Goal: Task Accomplishment & Management: Use online tool/utility

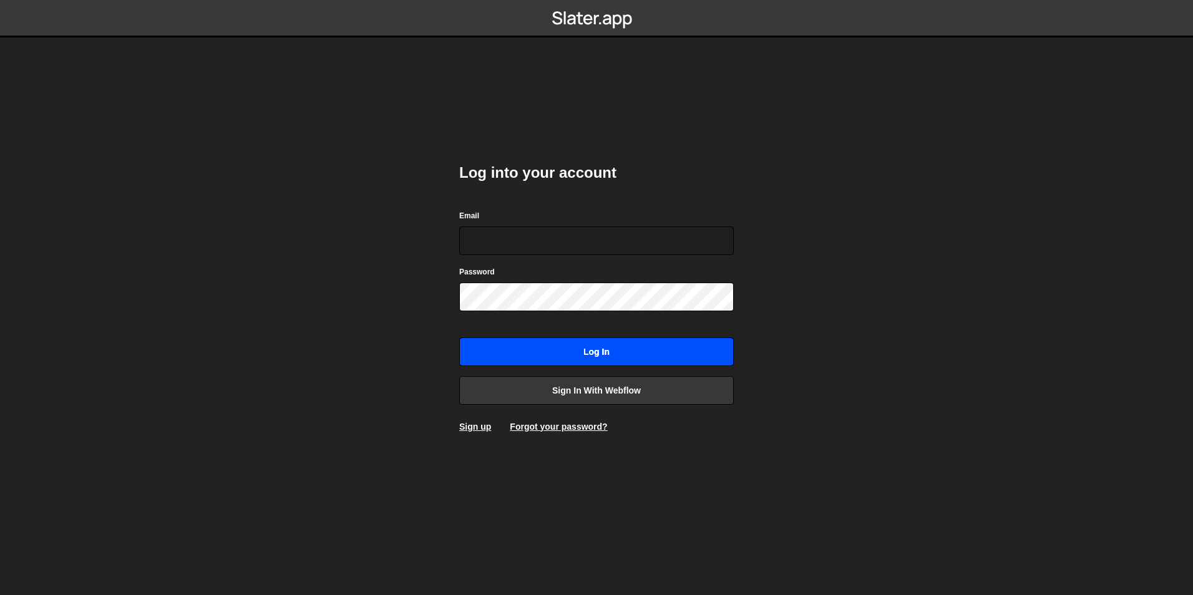
type input "[EMAIL_ADDRESS][DOMAIN_NAME]"
click at [561, 344] on input "Log in" at bounding box center [596, 351] width 274 height 29
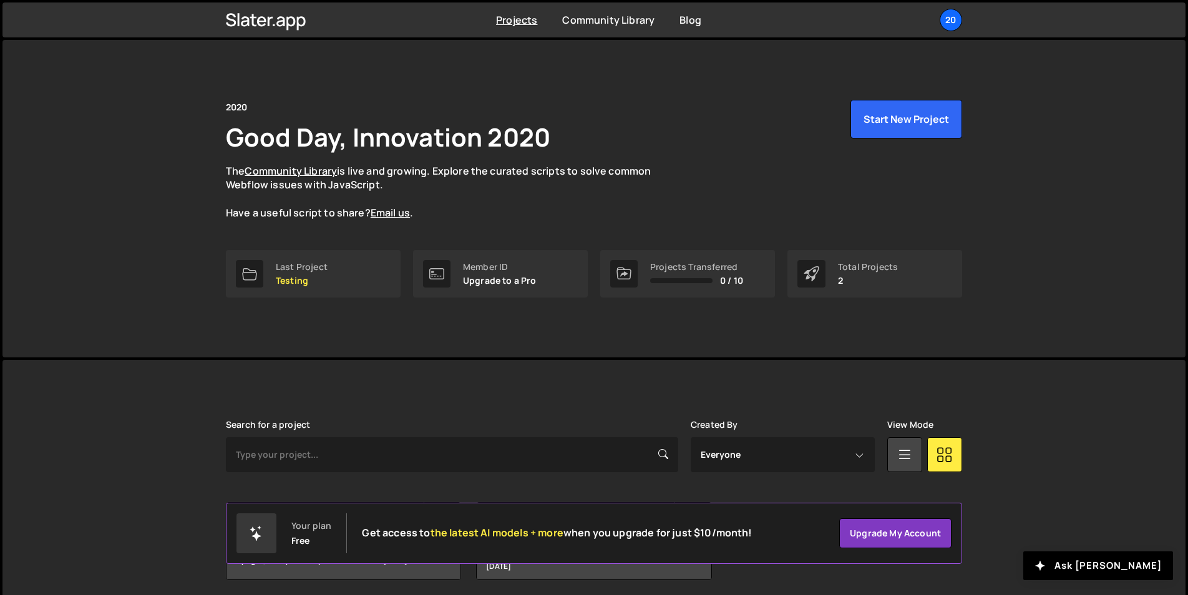
scroll to position [47, 0]
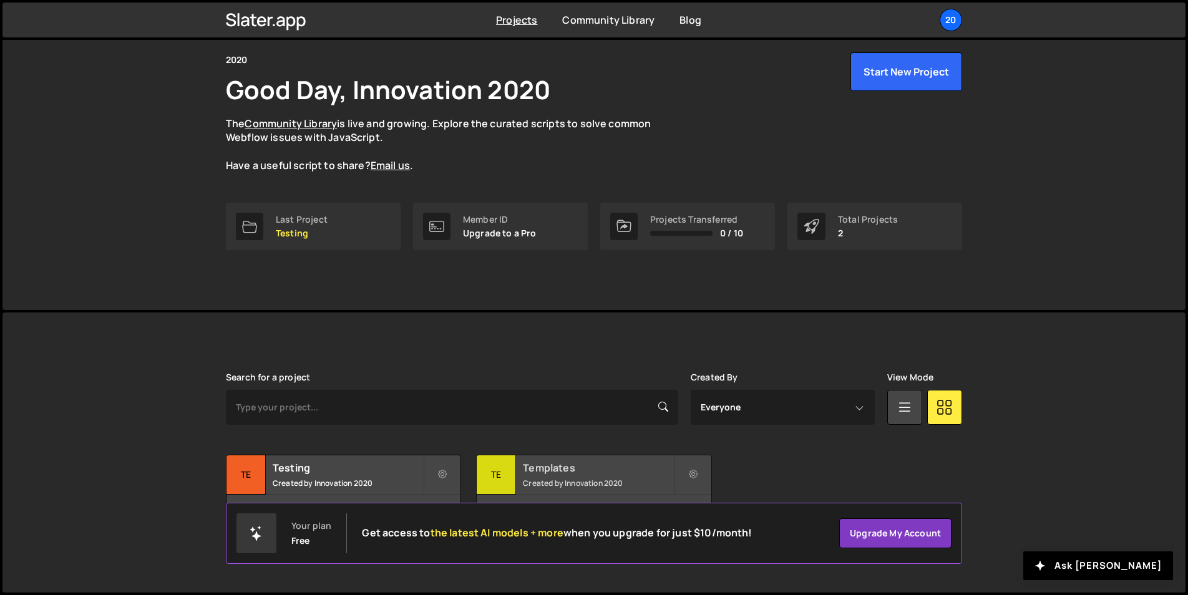
click at [538, 464] on h2 "Templates" at bounding box center [598, 468] width 150 height 14
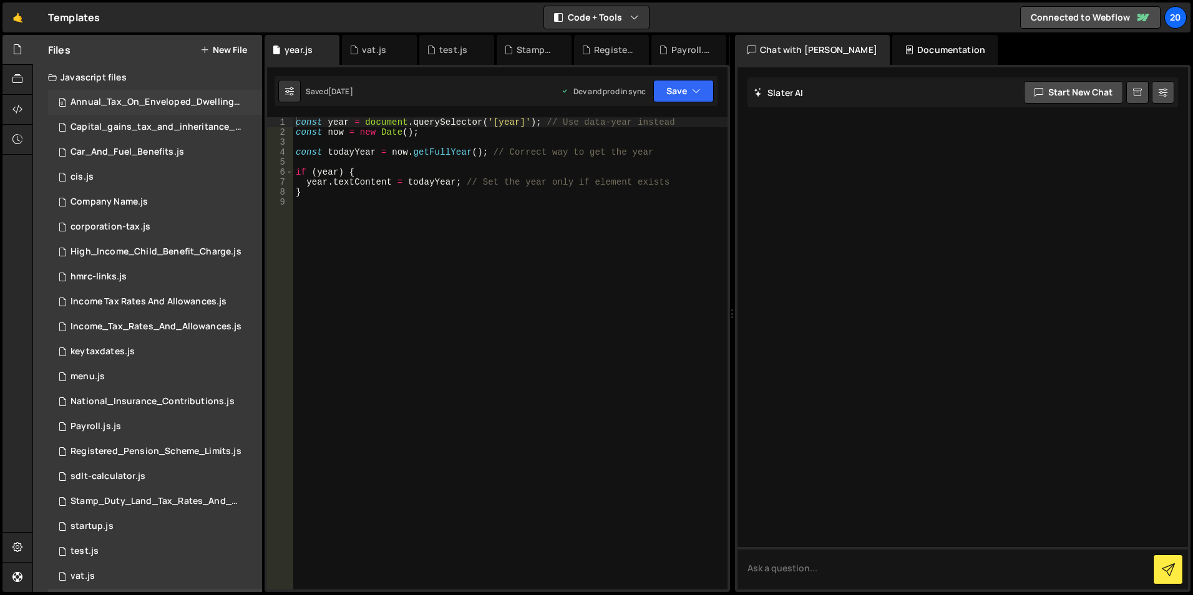
click at [127, 107] on div "Annual_Tax_On_Enveloped_Dwellings_Rates.js" at bounding box center [156, 102] width 172 height 11
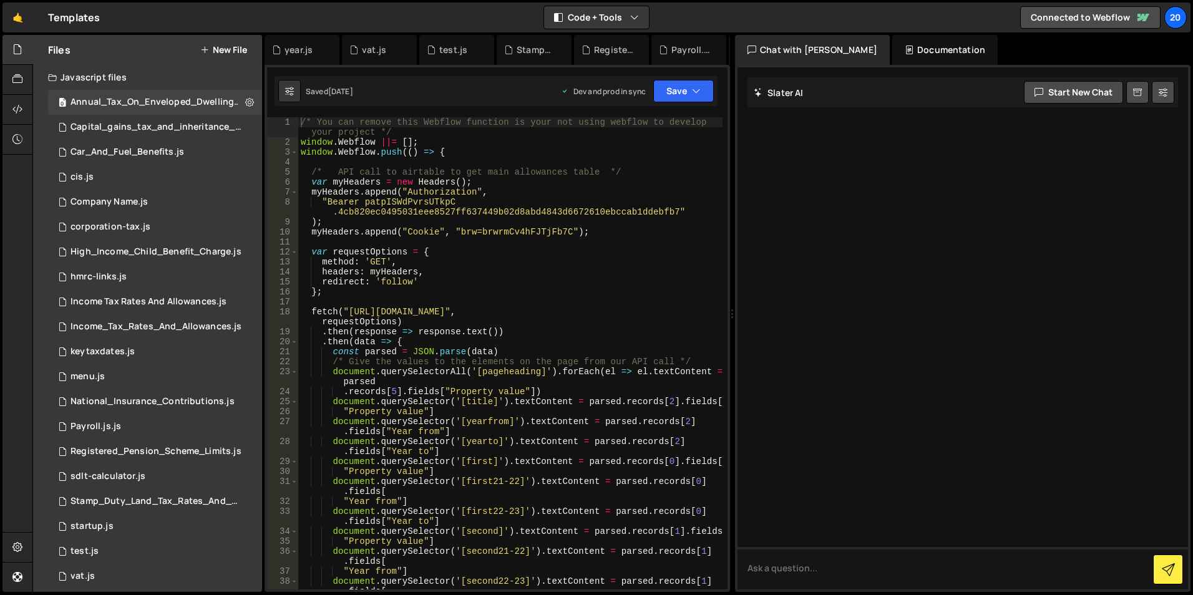
click at [542, 180] on div "/* You can remove this Webflow function is your not using webflow to develop yo…" at bounding box center [510, 368] width 424 height 502
click at [537, 149] on div "/* You can remove this Webflow function is your not using webflow to develop yo…" at bounding box center [510, 368] width 424 height 502
type textarea "})"
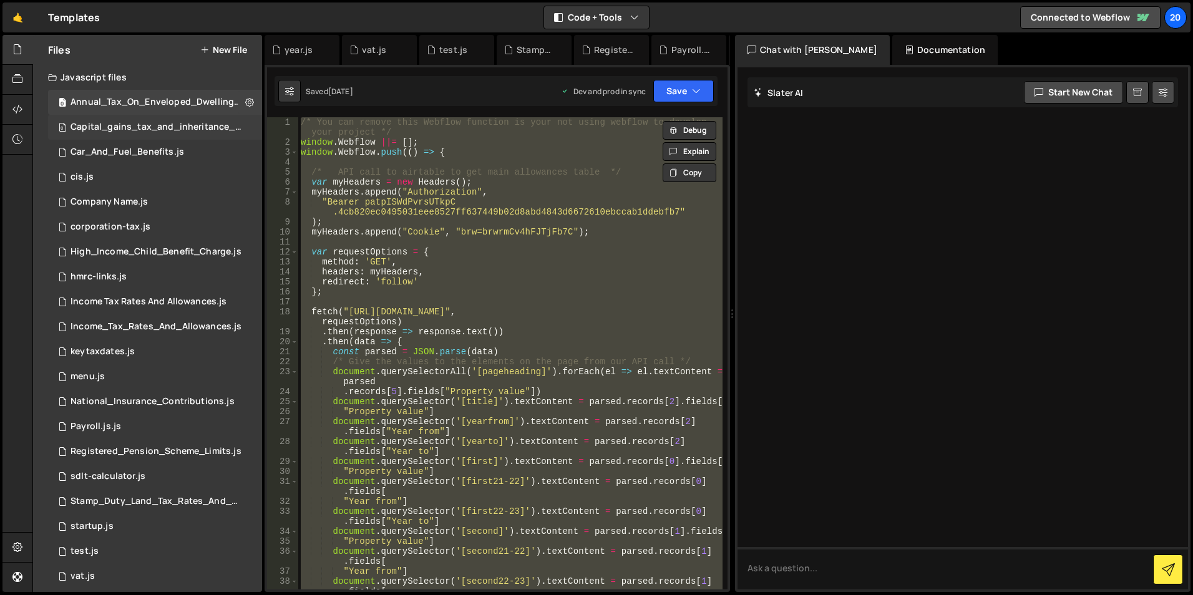
drag, startPoint x: 92, startPoint y: 122, endPoint x: 72, endPoint y: 123, distance: 20.0
click at [92, 122] on div "Capital_gains_tax_and_inheritance_tax_rates.js" at bounding box center [156, 127] width 172 height 11
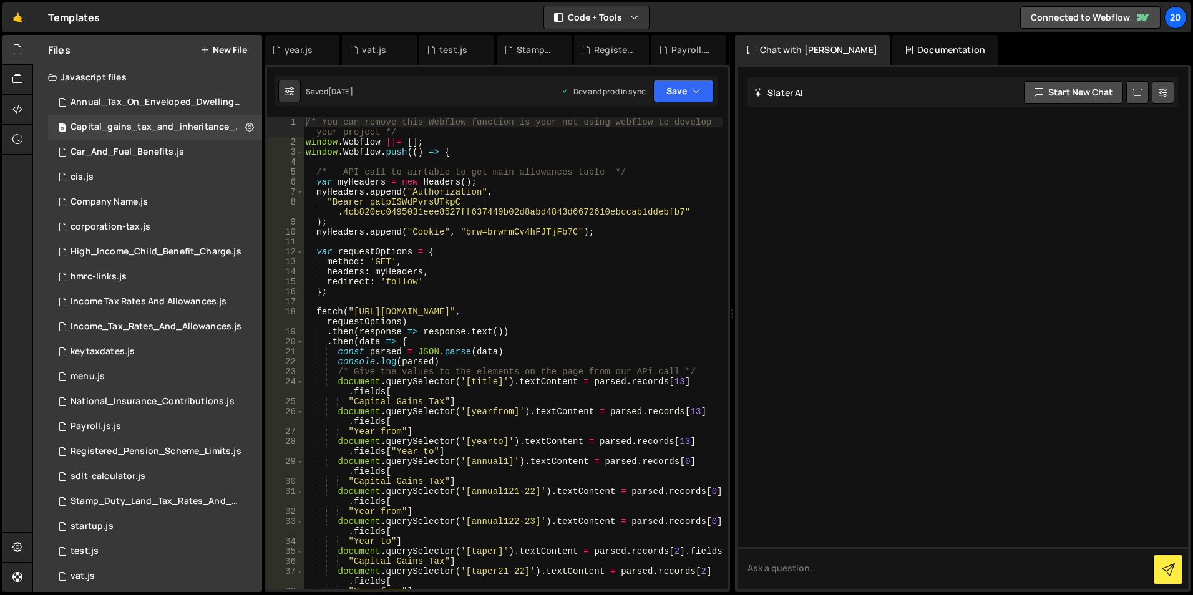
drag, startPoint x: 91, startPoint y: 126, endPoint x: 407, endPoint y: 148, distance: 316.3
click at [91, 126] on div "Capital_gains_tax_and_inheritance_tax_rates.js" at bounding box center [156, 127] width 172 height 11
type textarea "window.Webflow ||= [];"
click at [591, 140] on div "/* You can remove this Webflow function is your not using webflow to develop yo…" at bounding box center [512, 373] width 419 height 512
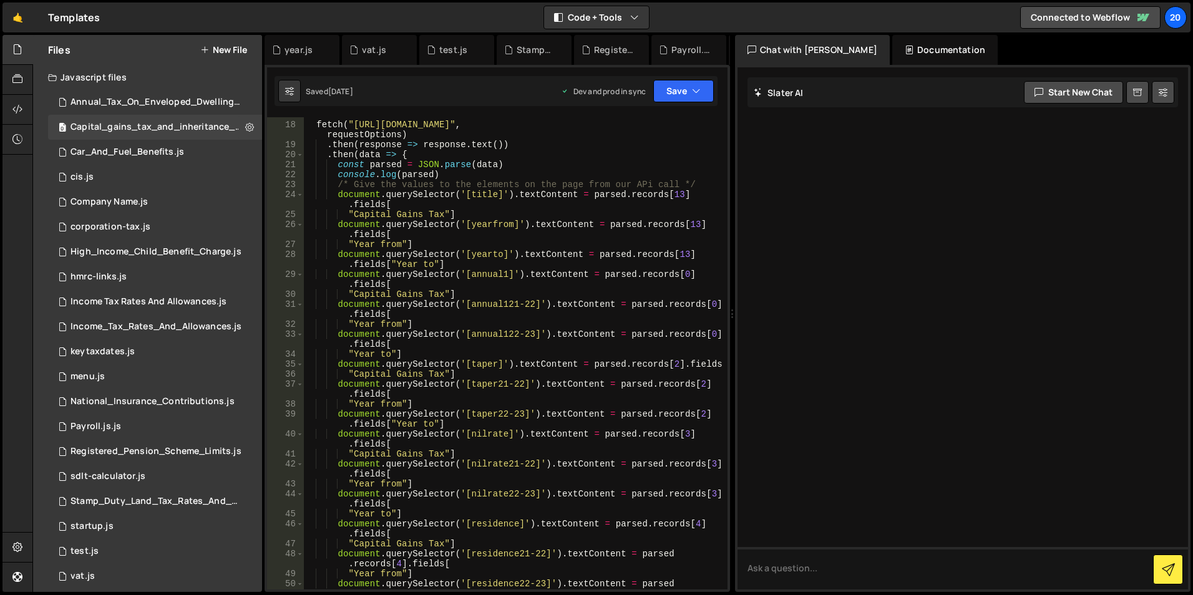
scroll to position [75, 0]
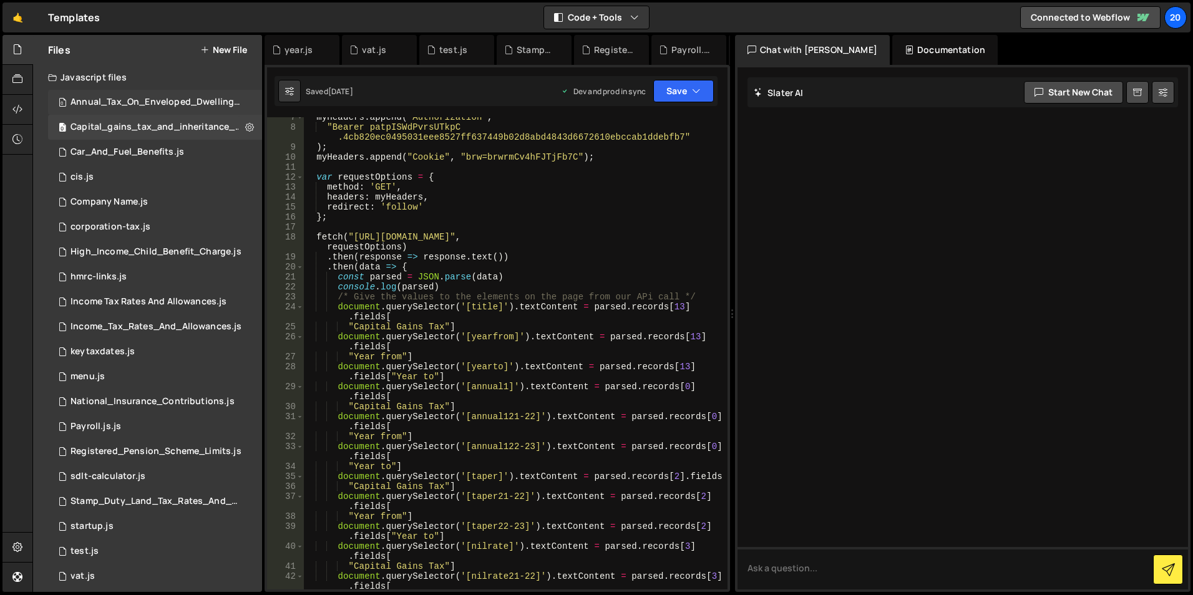
click at [132, 102] on div "Annual_Tax_On_Enveloped_Dwellings_Rates.js" at bounding box center [156, 102] width 172 height 11
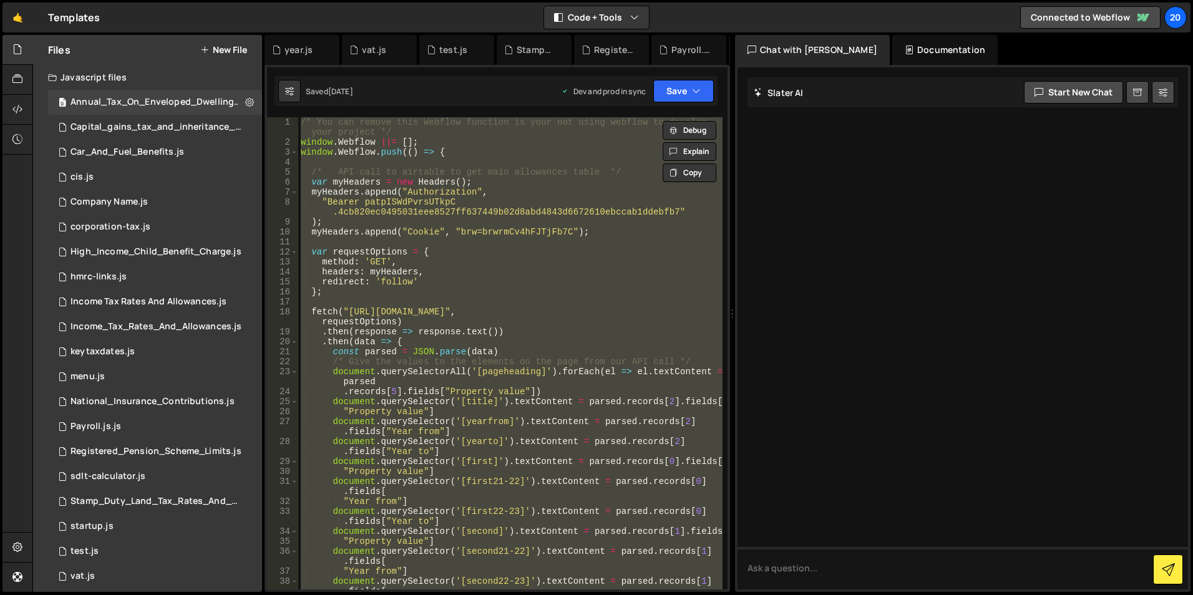
click at [477, 160] on div "/* You can remove this Webflow function is your not using webflow to develop yo…" at bounding box center [510, 353] width 424 height 472
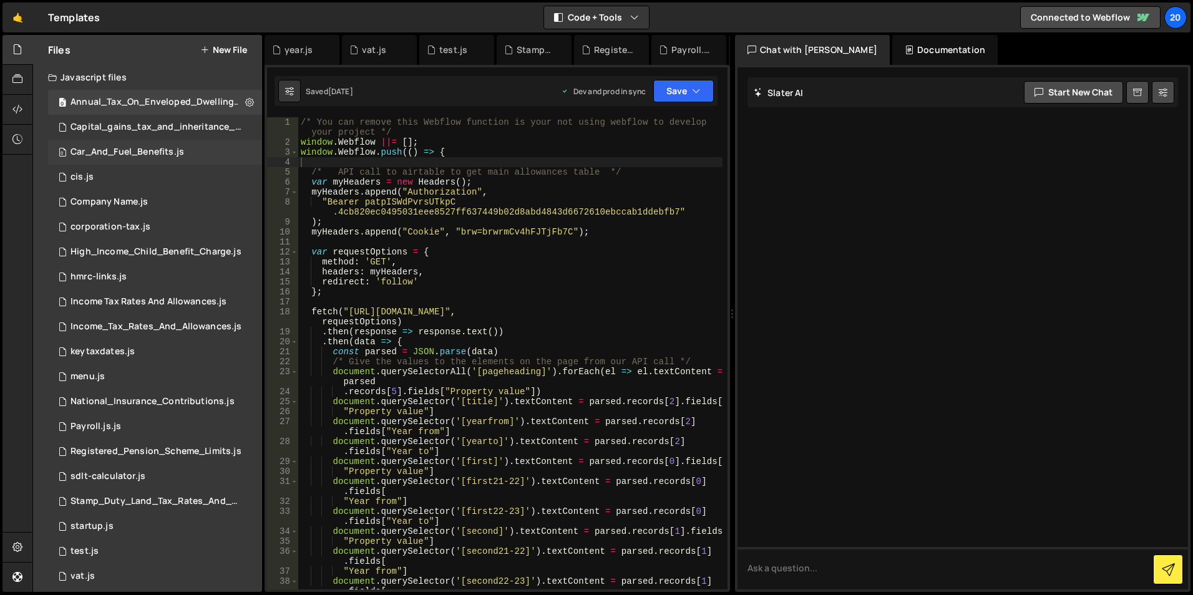
click at [92, 153] on div "Car_And_Fuel_Benefits.js" at bounding box center [127, 152] width 114 height 11
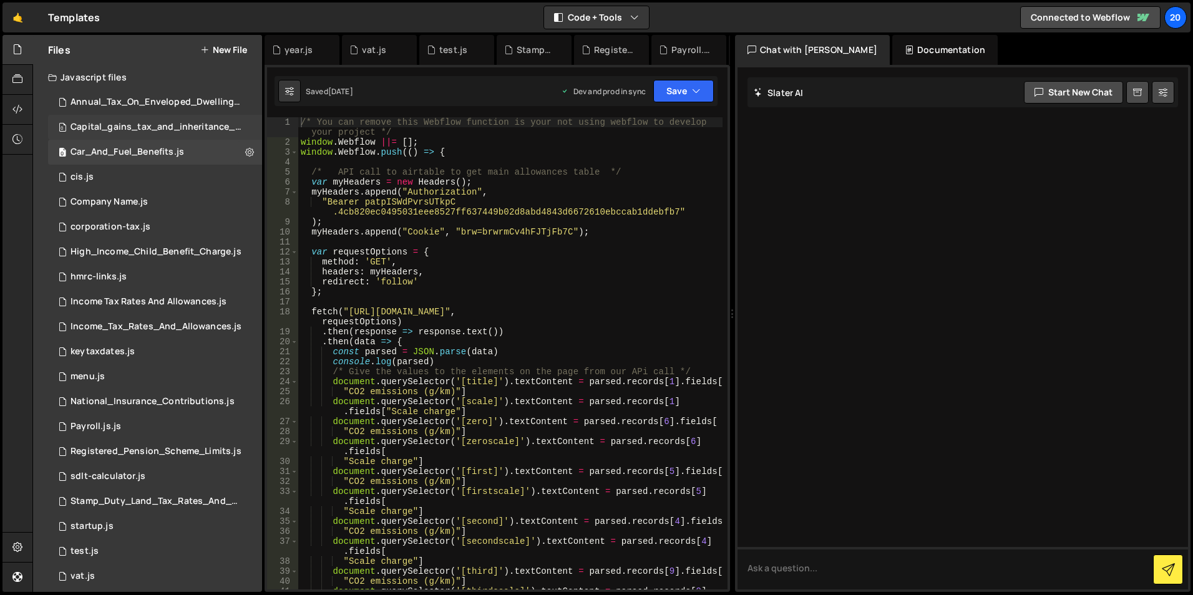
click at [124, 131] on div "Capital_gains_tax_and_inheritance_tax_rates.js" at bounding box center [156, 127] width 172 height 11
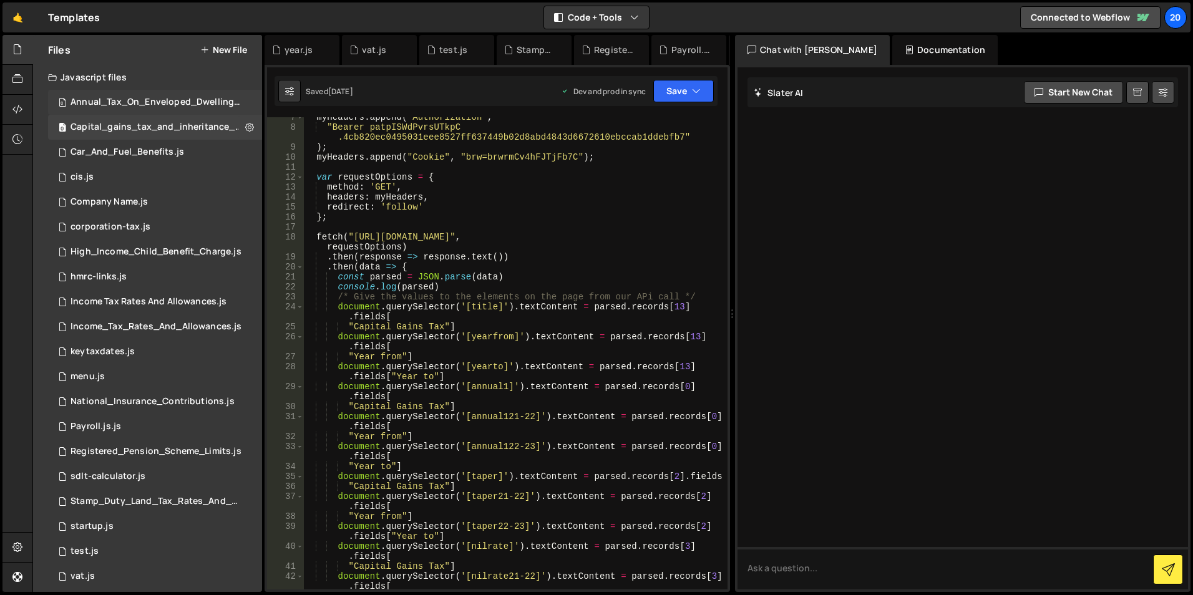
click at [122, 103] on div "Annual_Tax_On_Enveloped_Dwellings_Rates.js" at bounding box center [156, 102] width 172 height 11
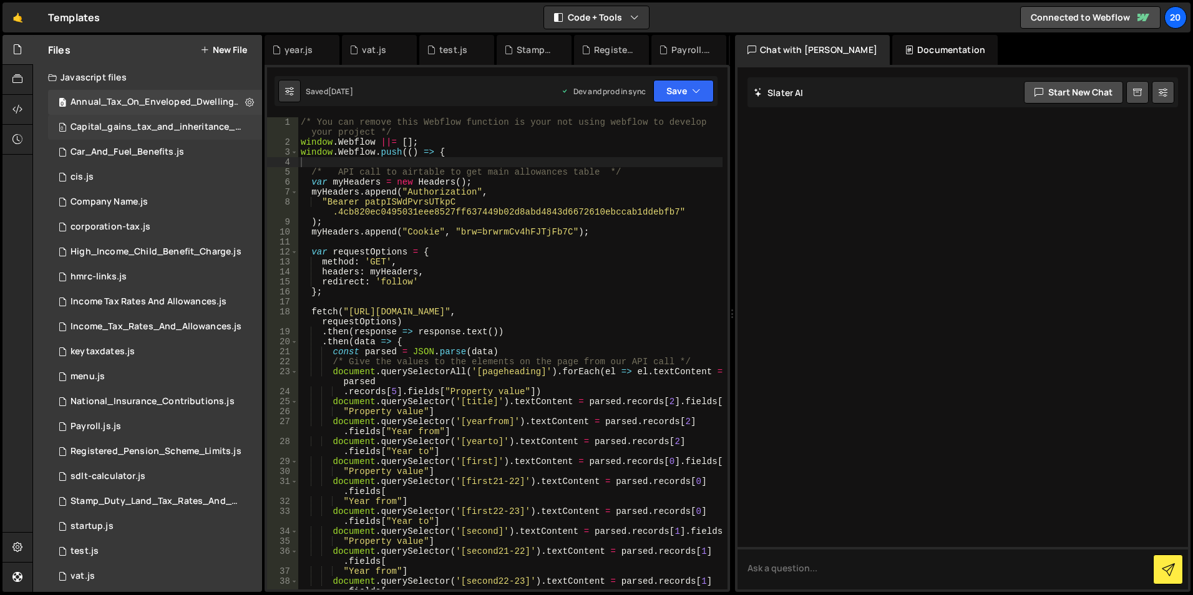
click at [127, 128] on div "Capital_gains_tax_and_inheritance_tax_rates.js" at bounding box center [156, 127] width 172 height 11
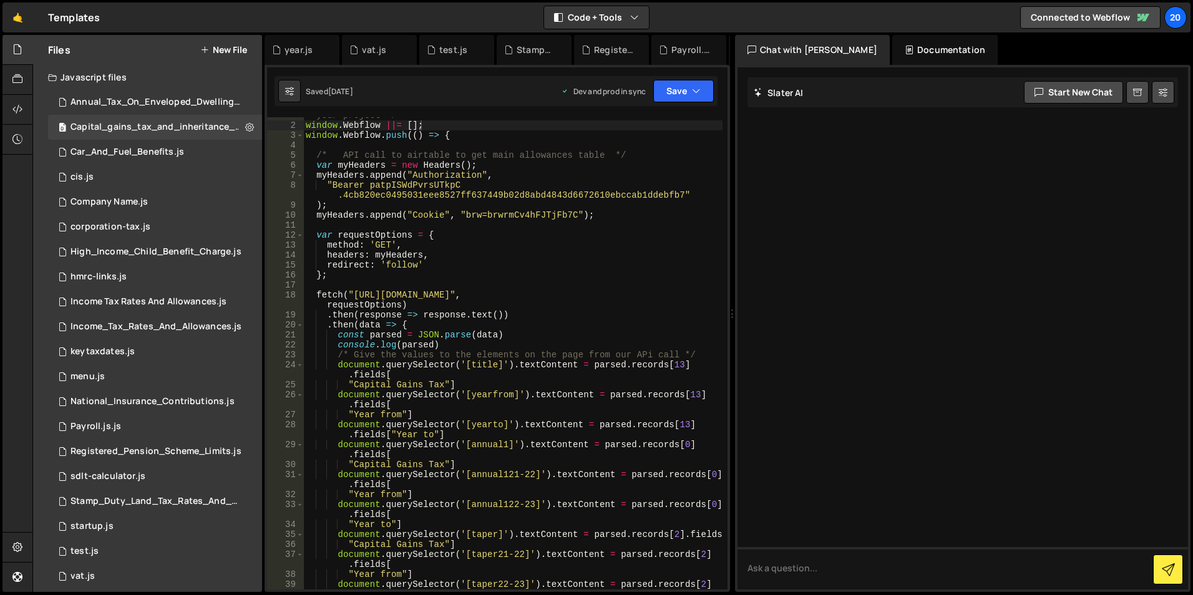
scroll to position [0, 0]
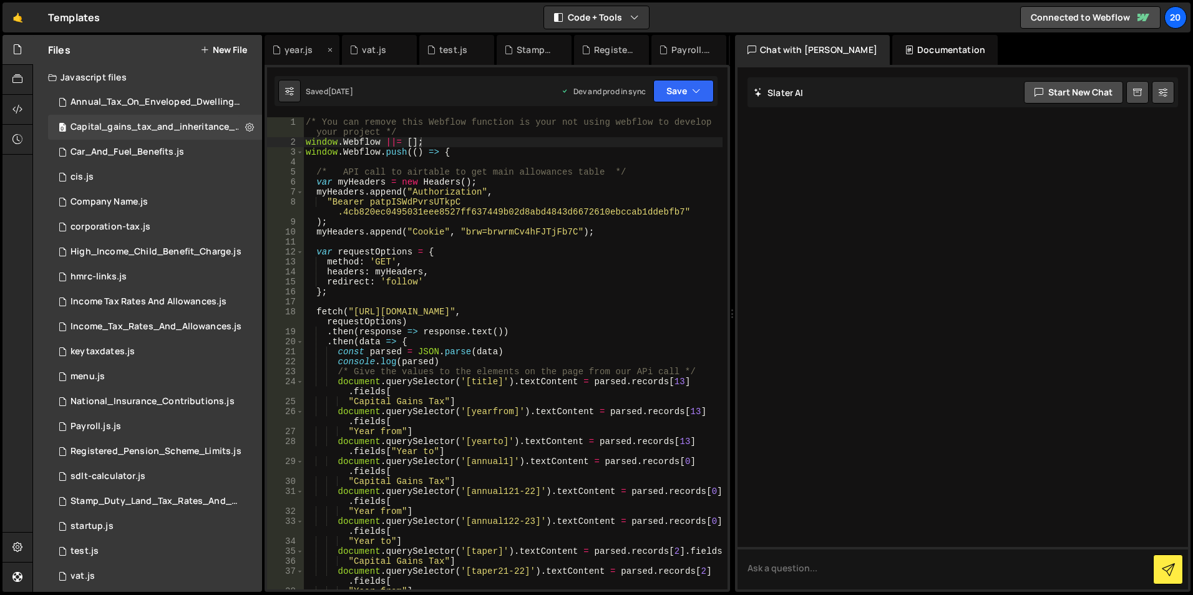
click at [328, 49] on icon at bounding box center [330, 50] width 9 height 12
click at [331, 49] on icon at bounding box center [330, 50] width 9 height 12
click at [0, 0] on icon at bounding box center [0, 0] width 0 height 0
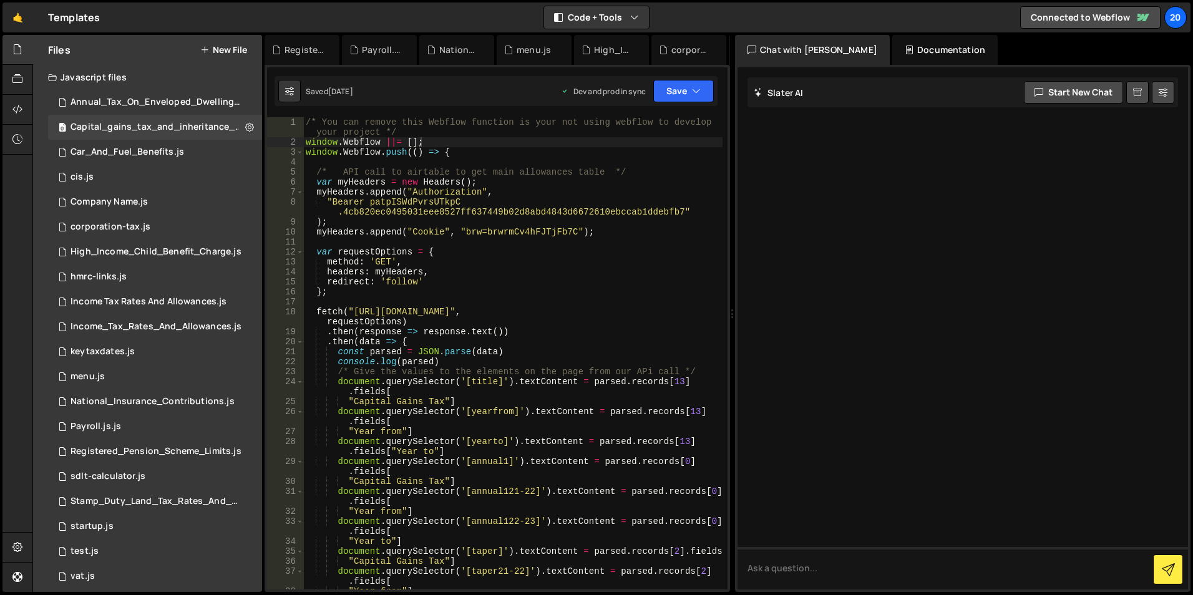
click at [0, 0] on icon at bounding box center [0, 0] width 0 height 0
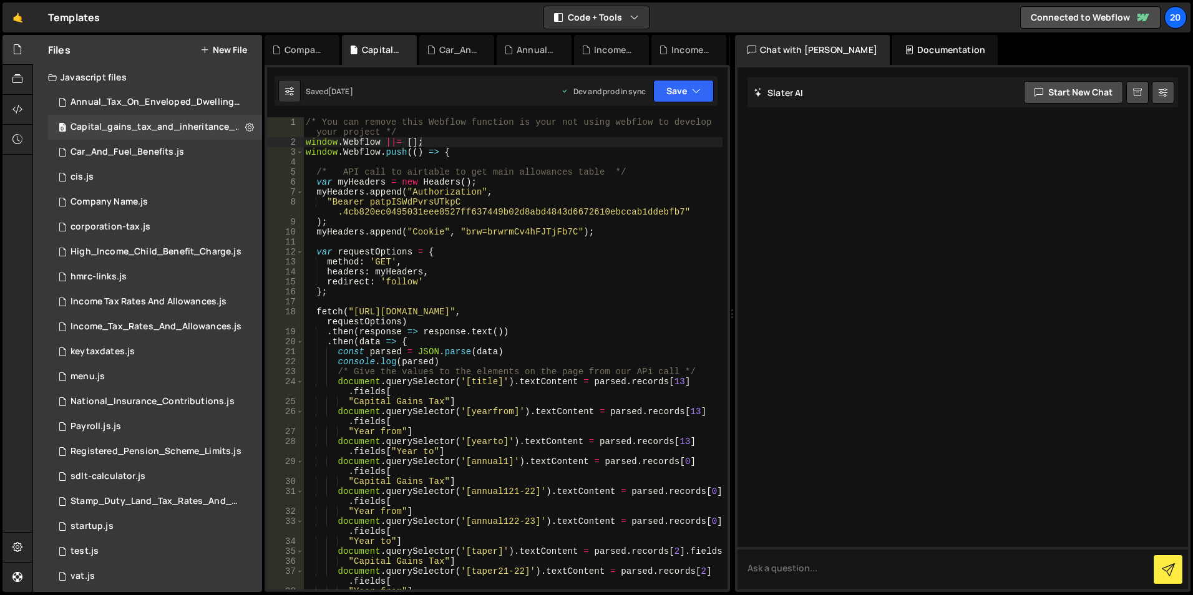
click at [0, 0] on icon at bounding box center [0, 0] width 0 height 0
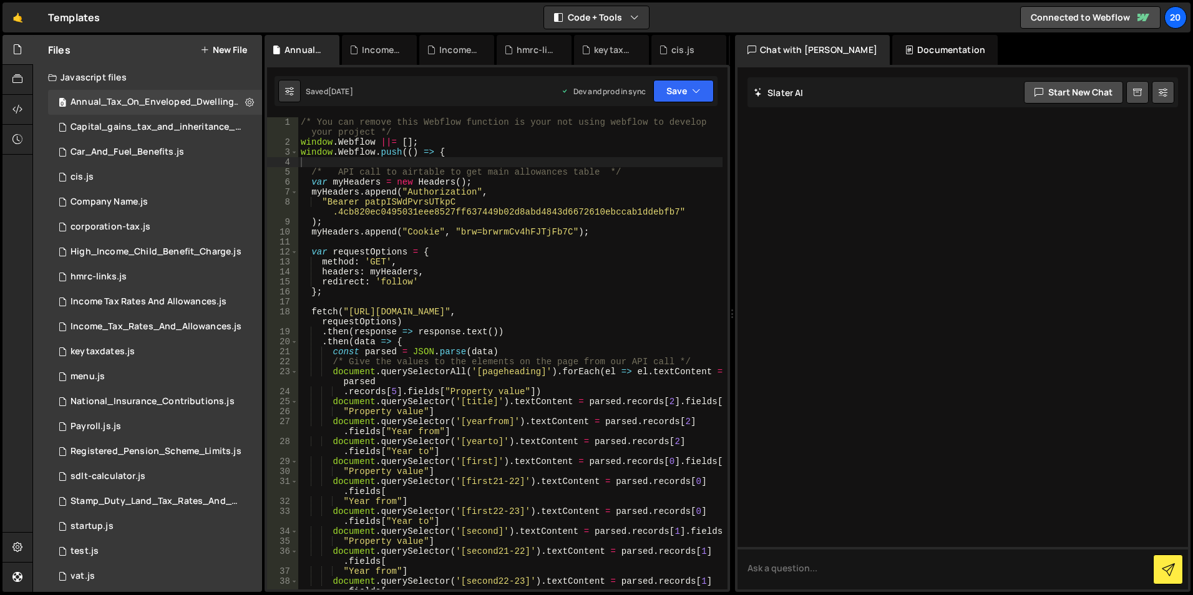
click at [0, 0] on icon at bounding box center [0, 0] width 0 height 0
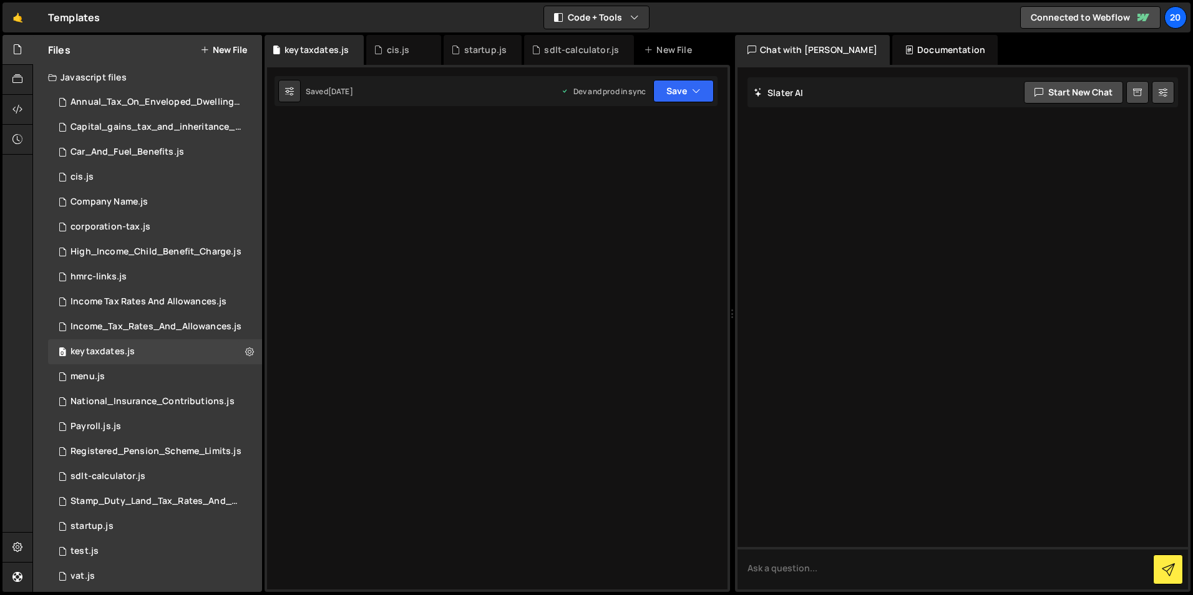
click at [331, 49] on div "keytaxdates.js" at bounding box center [316, 50] width 64 height 12
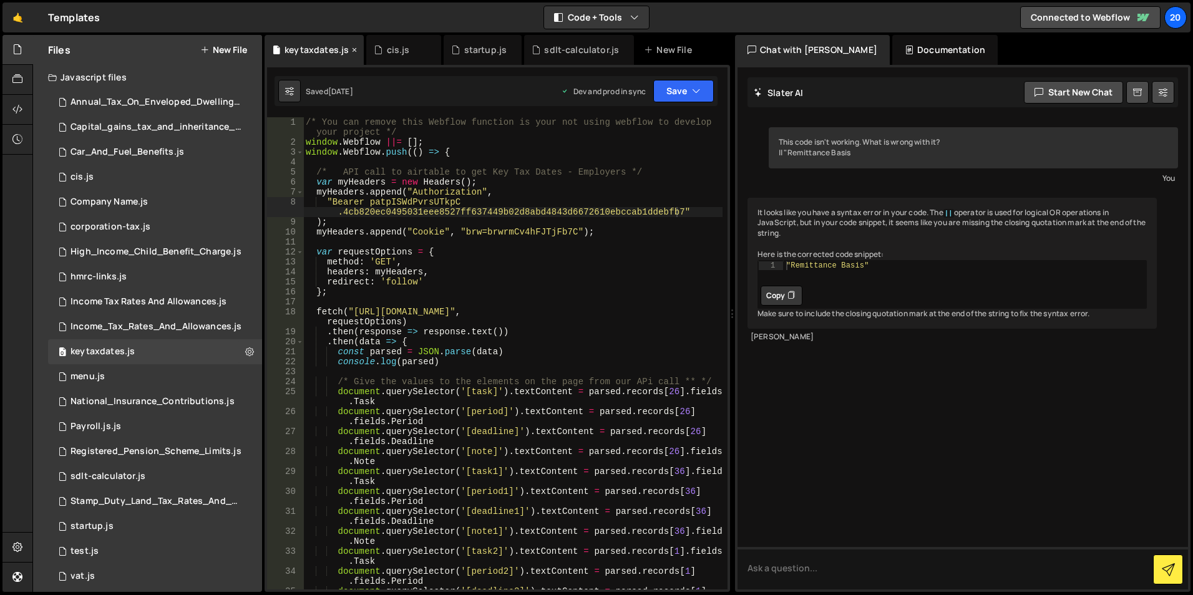
click at [331, 49] on div "keytaxdates.js" at bounding box center [316, 50] width 64 height 12
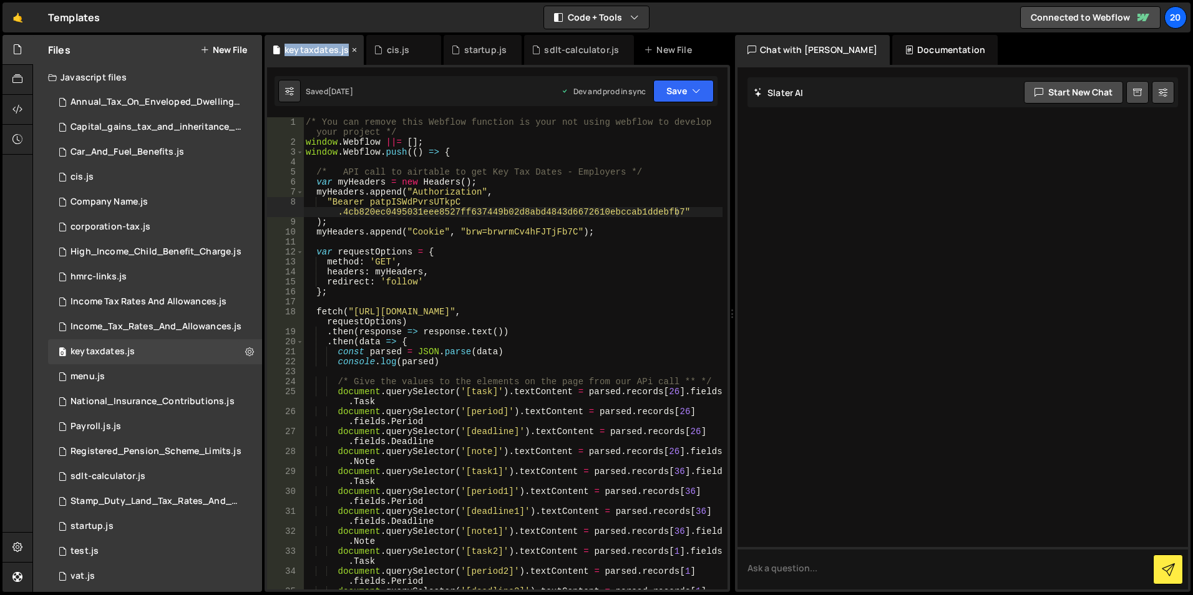
click at [331, 49] on div "keytaxdates.js" at bounding box center [316, 50] width 64 height 12
drag, startPoint x: 331, startPoint y: 49, endPoint x: 314, endPoint y: 51, distance: 17.0
click at [314, 51] on div "keytaxdates.js" at bounding box center [316, 50] width 64 height 12
click at [352, 51] on icon at bounding box center [354, 50] width 9 height 12
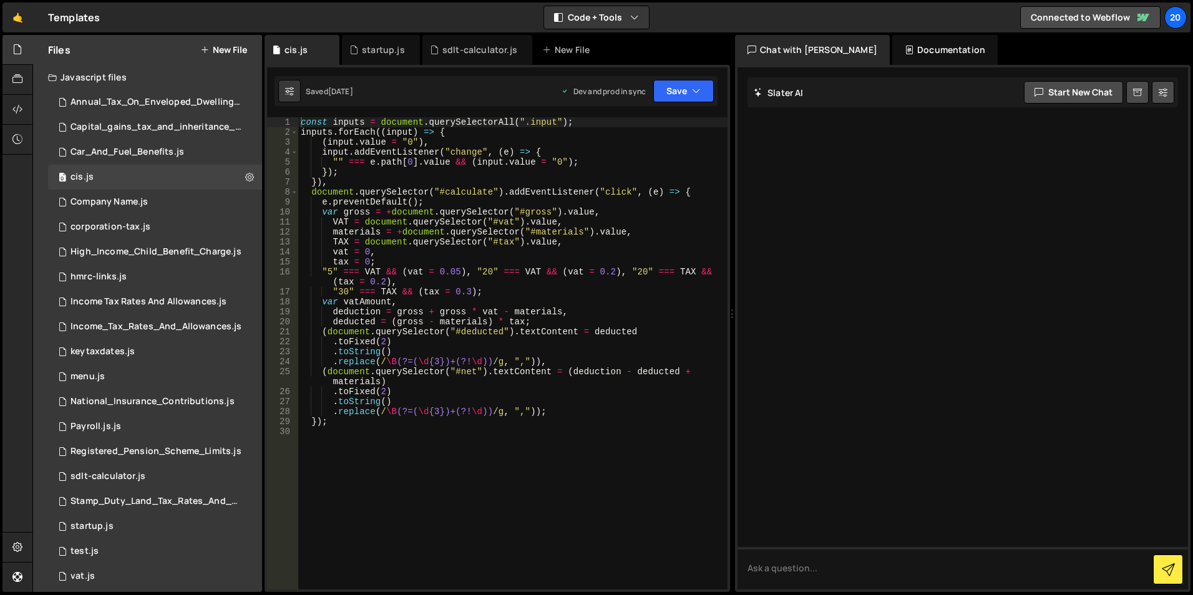
click at [352, 51] on icon at bounding box center [353, 50] width 9 height 12
click at [0, 0] on icon at bounding box center [0, 0] width 0 height 0
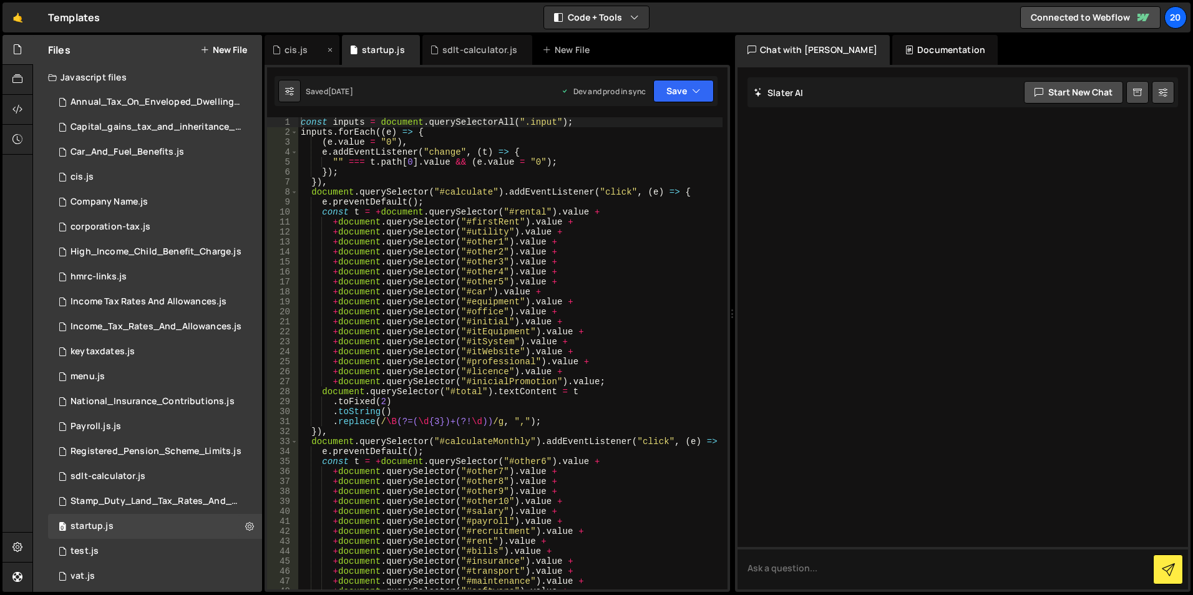
click at [326, 51] on icon at bounding box center [330, 50] width 9 height 12
click at [329, 51] on icon at bounding box center [333, 50] width 9 height 12
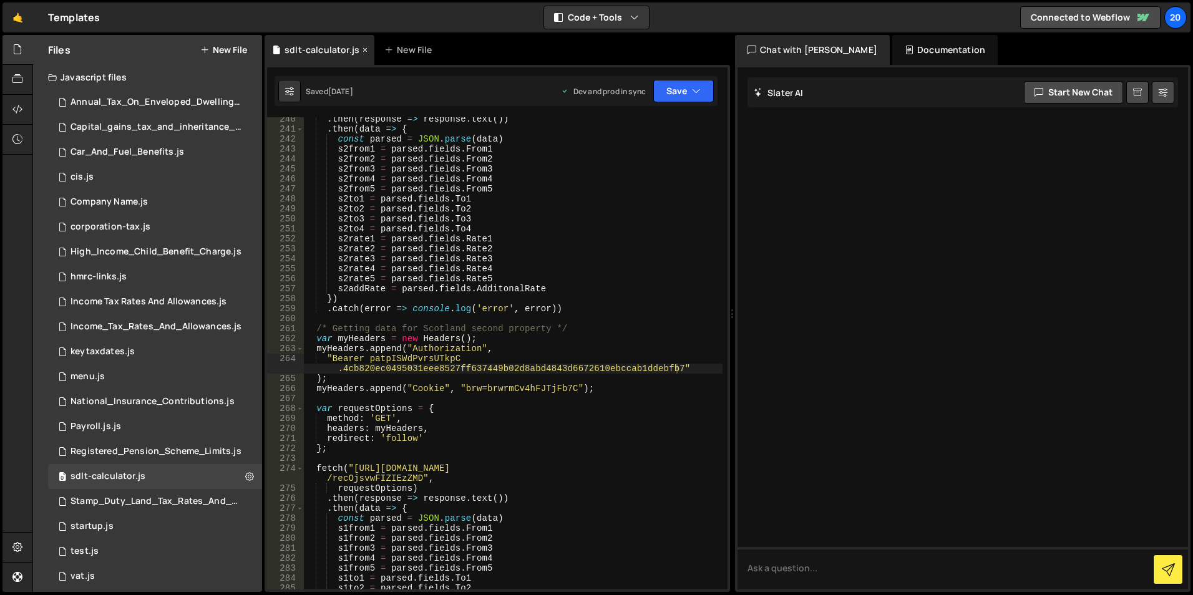
scroll to position [2469, 0]
click at [332, 51] on div "sdlt-calculator.js" at bounding box center [321, 50] width 75 height 12
click at [362, 51] on icon at bounding box center [364, 50] width 9 height 12
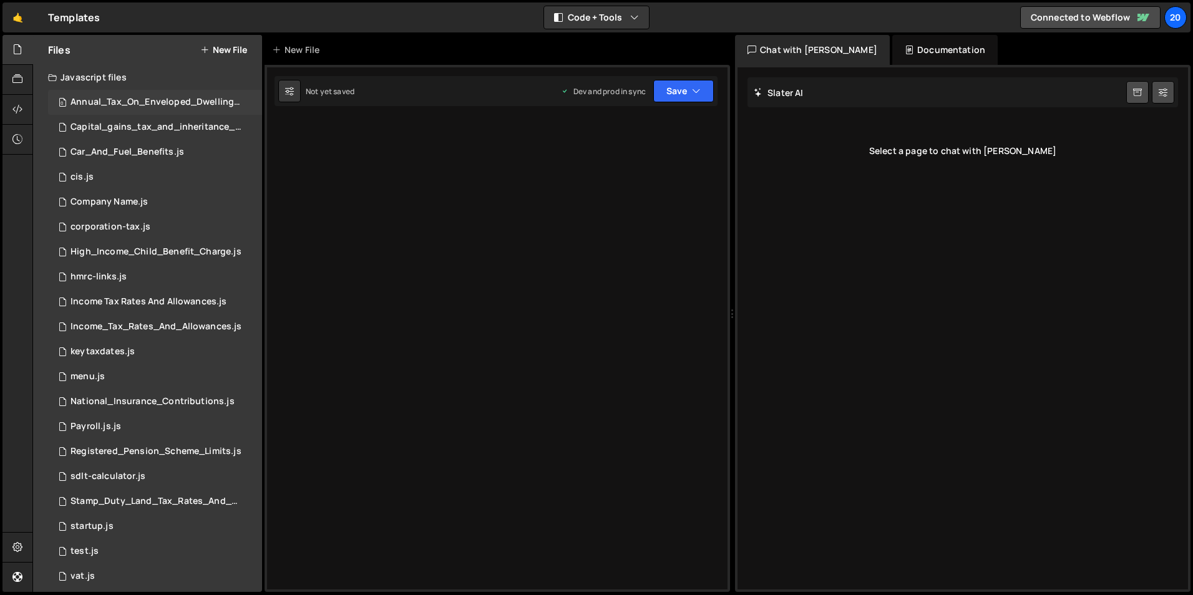
click at [107, 95] on div "0 Annual_Tax_On_Enveloped_Dwellings_Rates.js 0" at bounding box center [157, 102] width 218 height 25
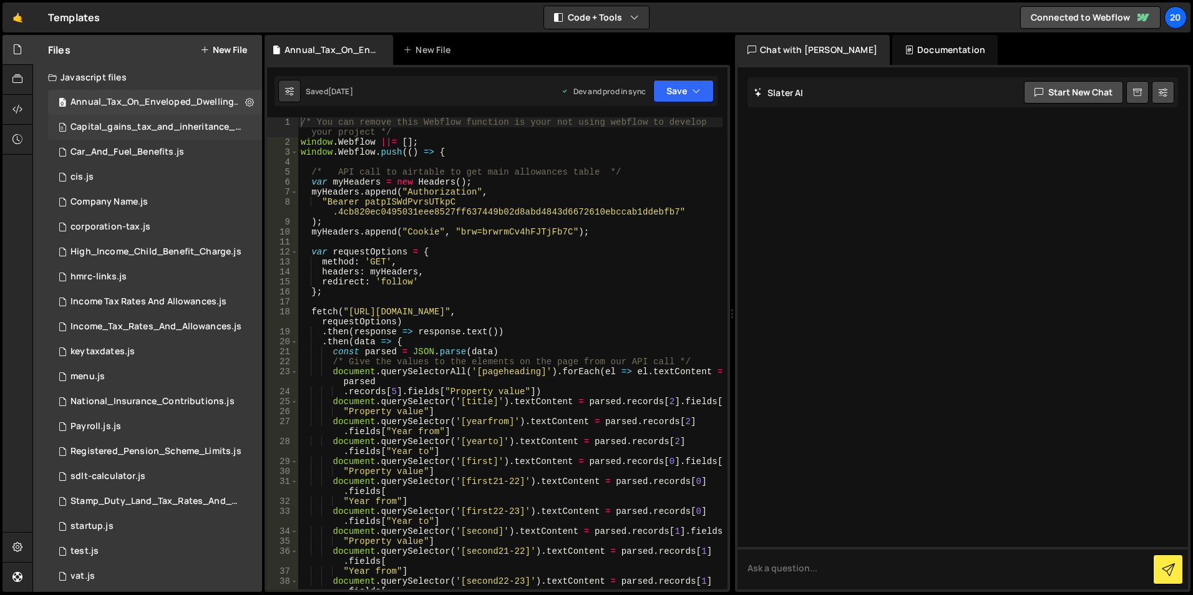
click at [99, 128] on div "Capital_gains_tax_and_inheritance_tax_rates.js" at bounding box center [156, 127] width 172 height 11
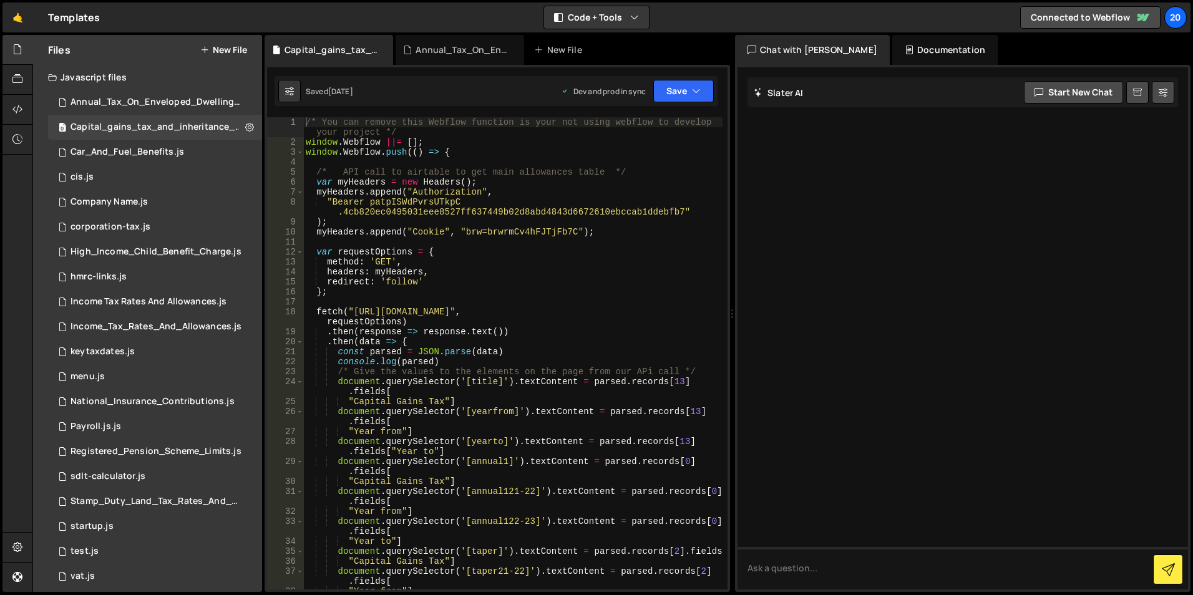
click at [554, 162] on div "/* You can remove this Webflow function is your not using webflow to develop yo…" at bounding box center [512, 373] width 419 height 512
type textarea "})"
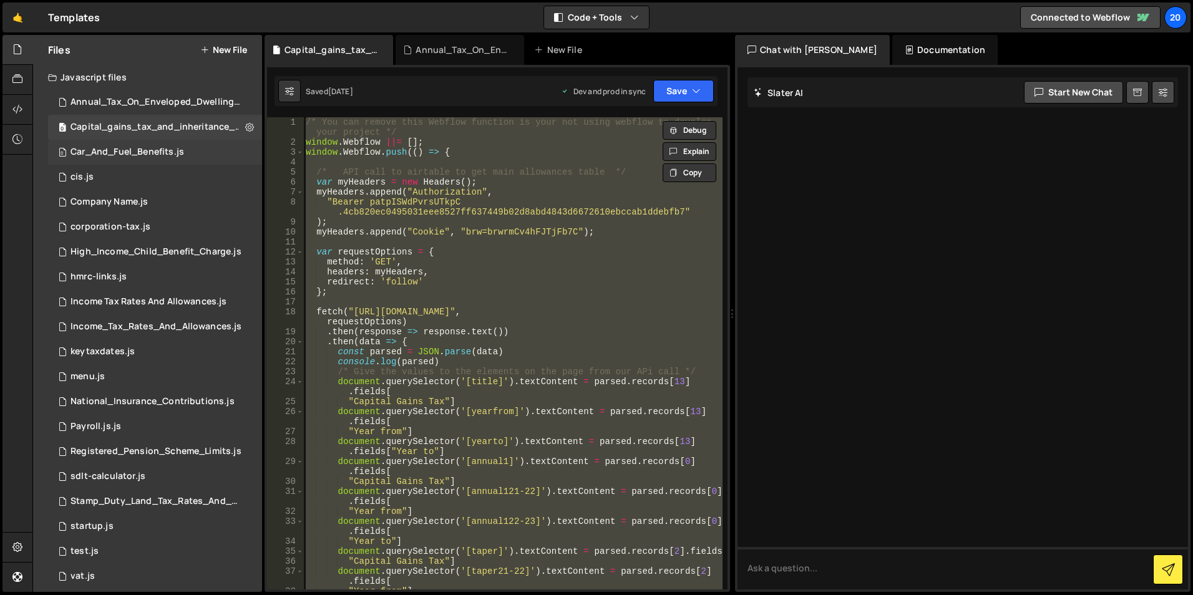
click at [80, 148] on div "Car_And_Fuel_Benefits.js" at bounding box center [127, 152] width 114 height 11
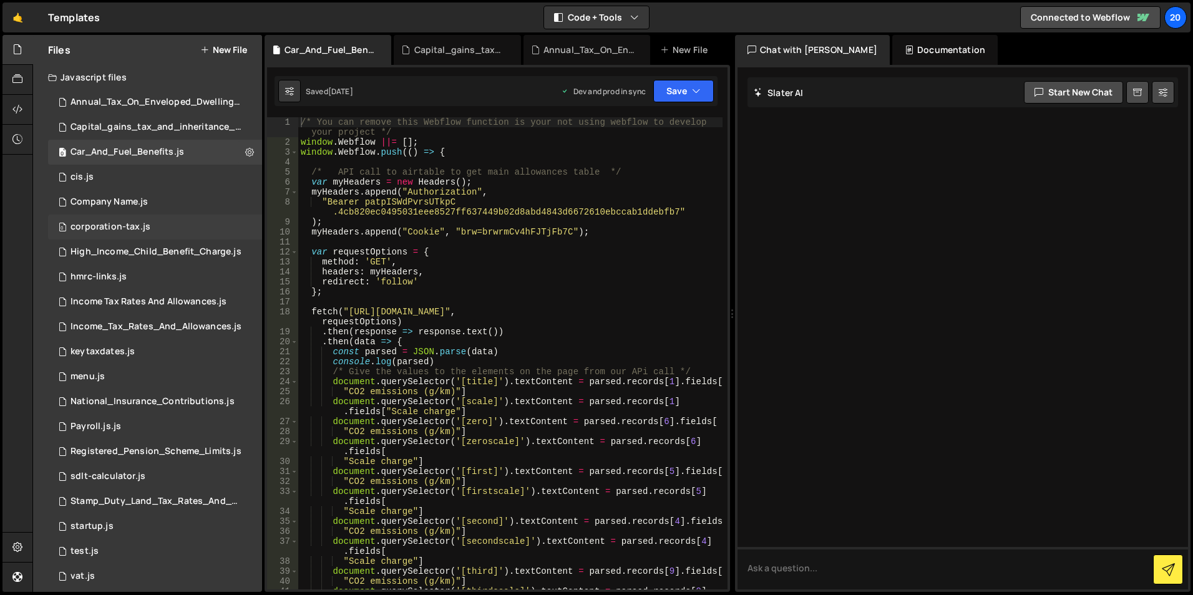
click at [99, 228] on div "corporation-tax.js" at bounding box center [110, 226] width 80 height 11
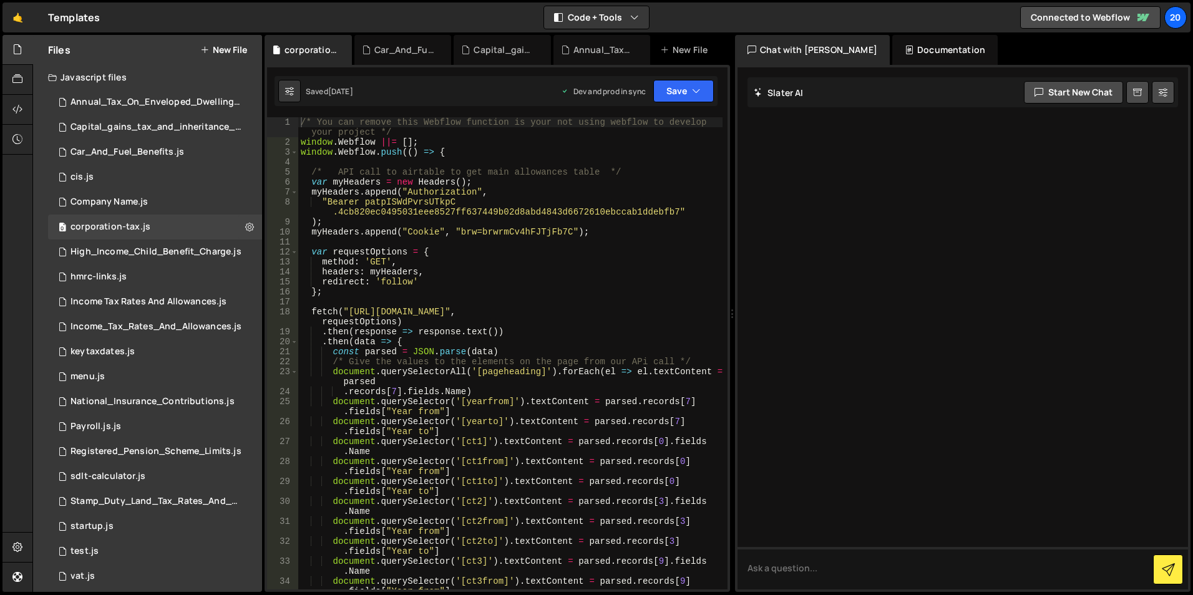
click at [521, 168] on div "/* You can remove this Webflow function is your not using webflow to develop yo…" at bounding box center [510, 373] width 424 height 512
click at [511, 137] on div "/* You can remove this Webflow function is your not using webflow to develop yo…" at bounding box center [510, 373] width 424 height 512
click at [520, 152] on div "/* You can remove this Webflow function is your not using webflow to develop yo…" at bounding box center [510, 373] width 424 height 512
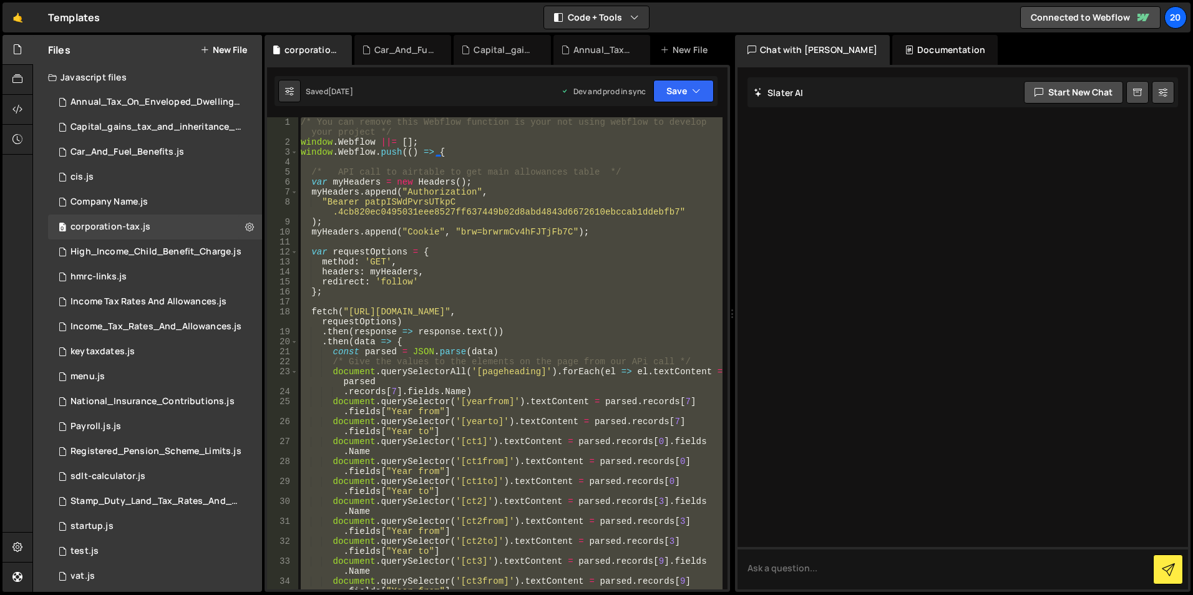
type textarea "})"
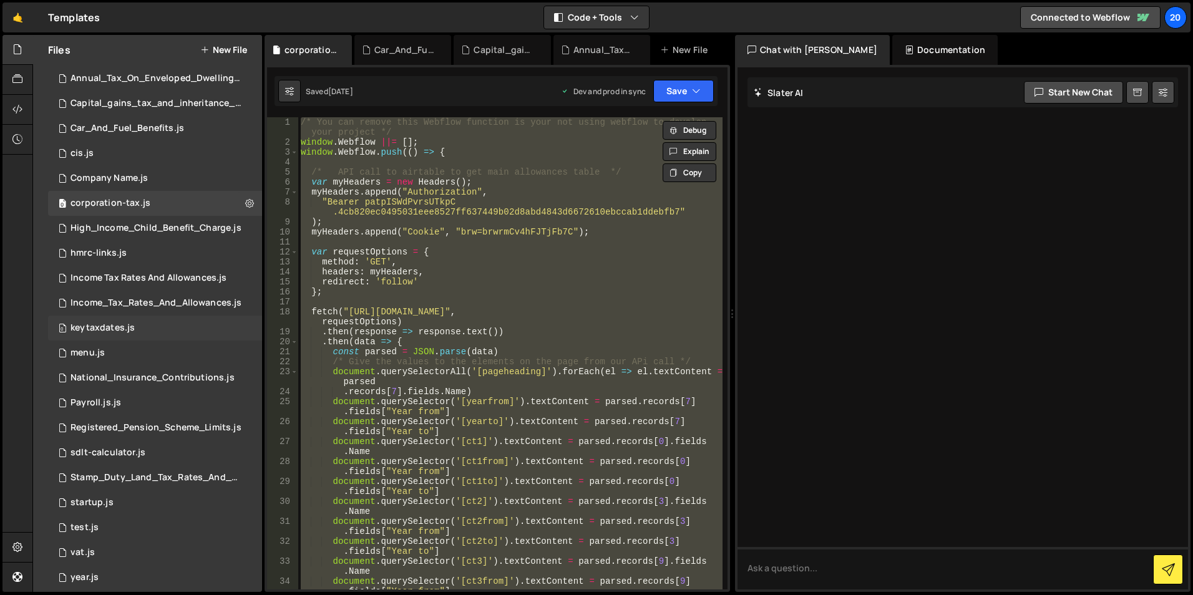
scroll to position [34, 0]
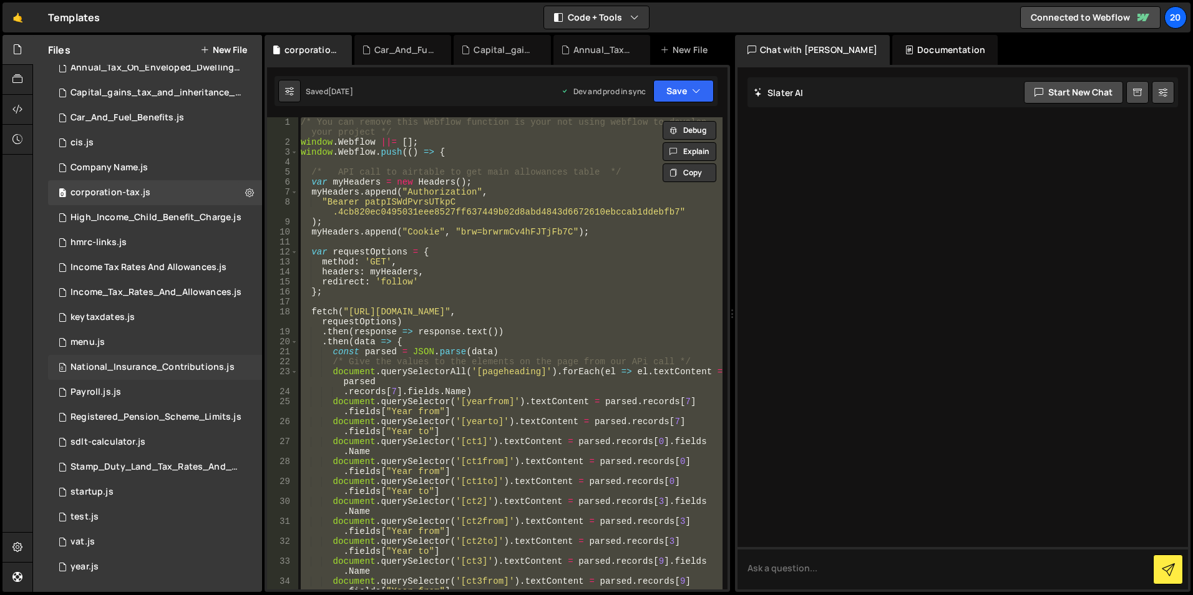
click at [139, 368] on div "National_Insurance_Contributions.js" at bounding box center [152, 367] width 164 height 11
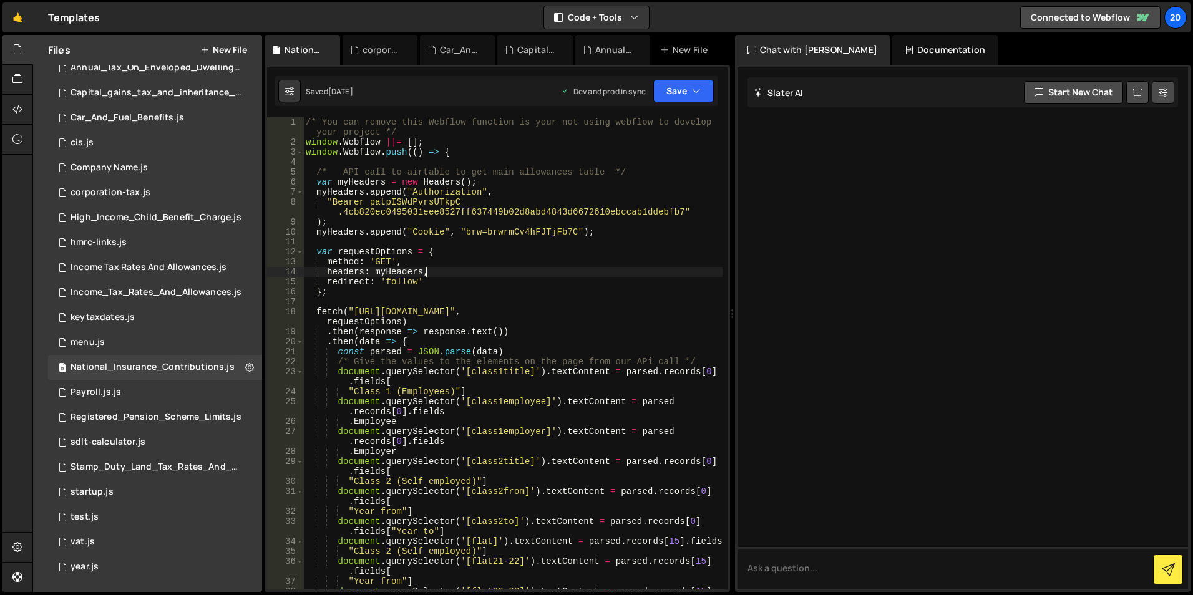
click at [586, 270] on div "/* You can remove this Webflow function is your not using webflow to develop yo…" at bounding box center [512, 373] width 419 height 512
type textarea "/***** End of Webflow push function *****/"
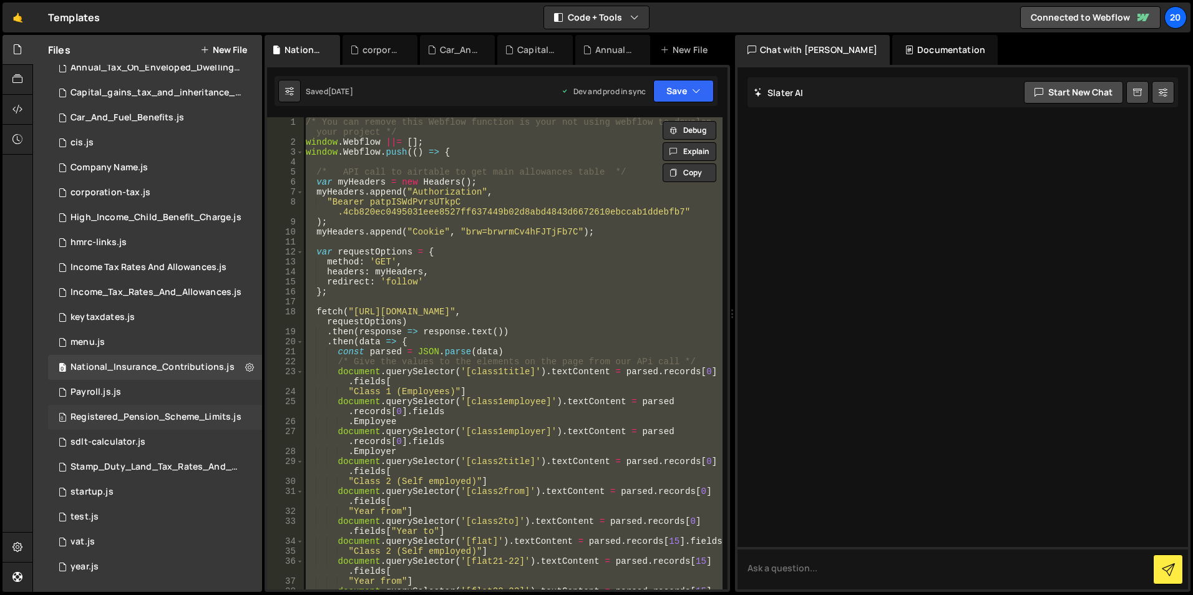
click at [122, 423] on div "0 Registered_Pension_Scheme_Limits.js 0" at bounding box center [156, 417] width 217 height 25
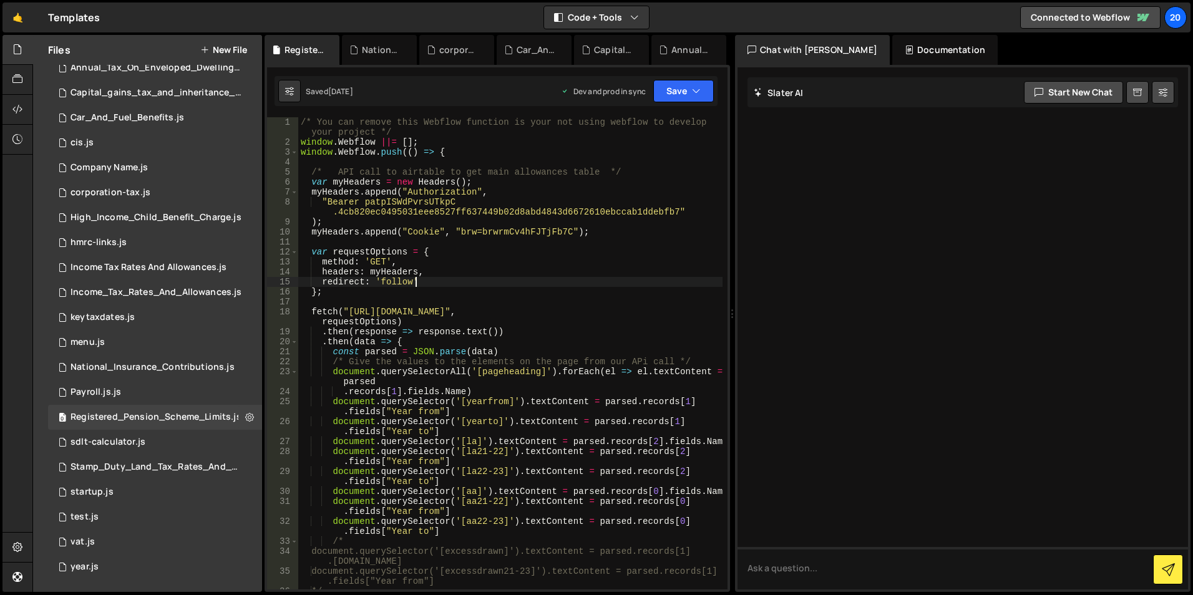
click at [541, 279] on div "/* You can remove this Webflow function is your not using webflow to develop yo…" at bounding box center [510, 373] width 424 height 512
type textarea "})"
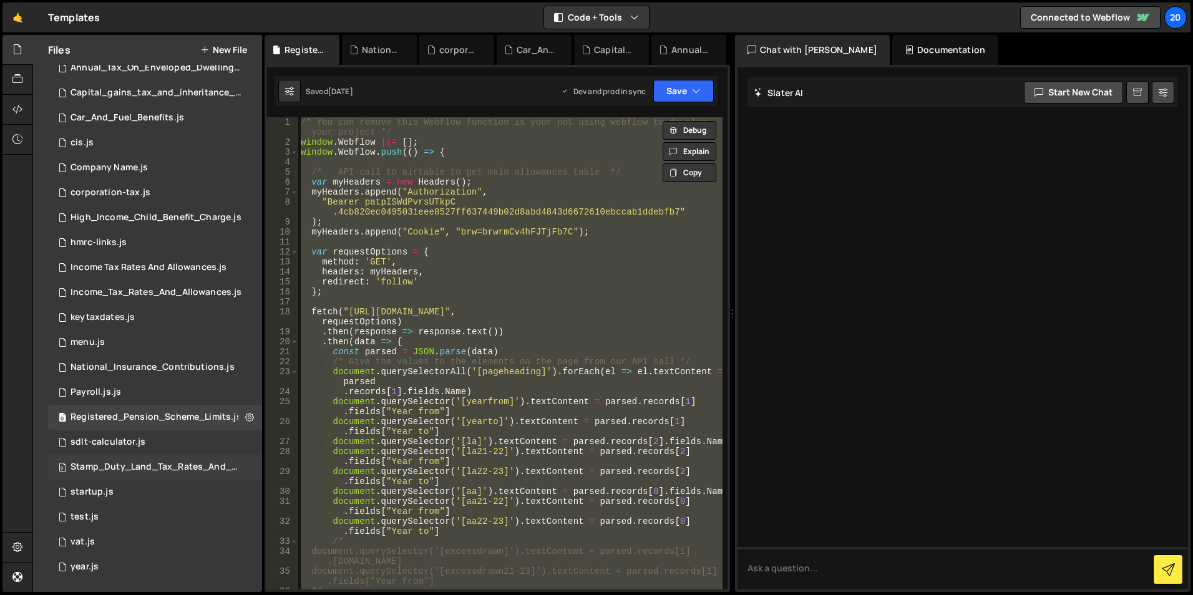
drag, startPoint x: 150, startPoint y: 466, endPoint x: 328, endPoint y: 424, distance: 182.6
click at [150, 466] on div "Stamp_Duty_Land_Tax_Rates_And_Bandings.js" at bounding box center [156, 467] width 172 height 11
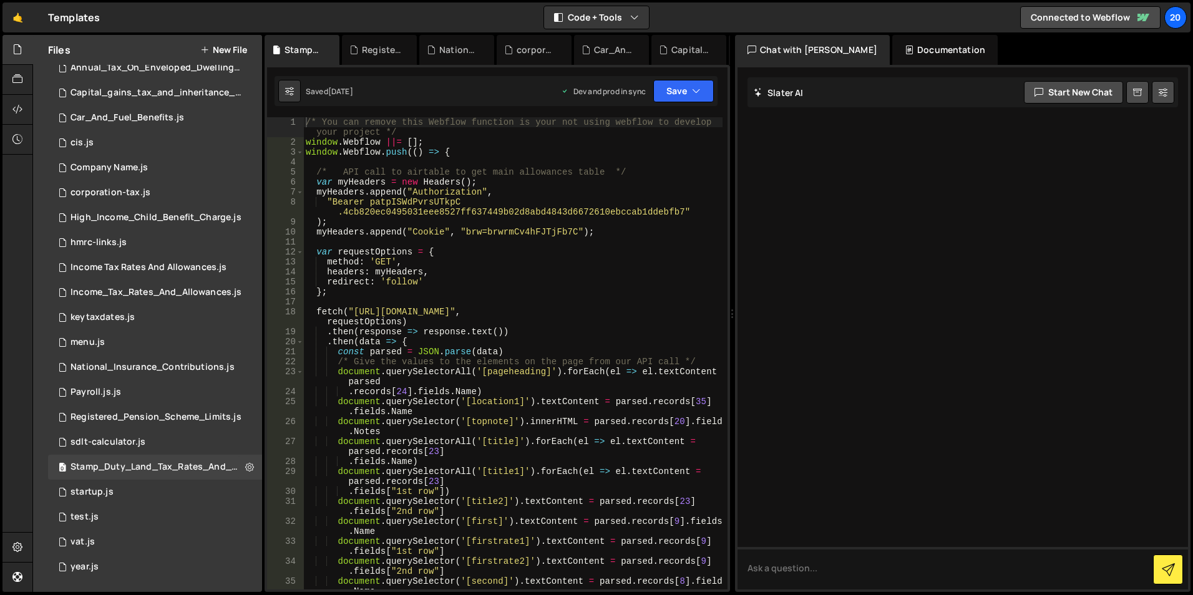
click at [452, 286] on div "/* You can remove this Webflow function is your not using webflow to develop yo…" at bounding box center [512, 373] width 419 height 512
type textarea "})"
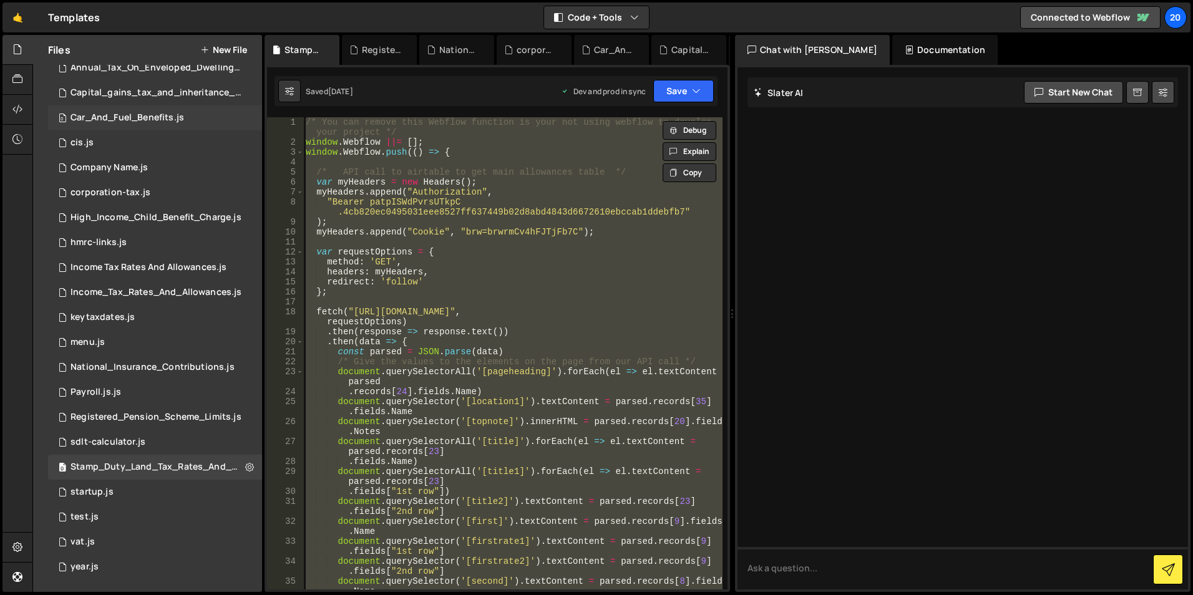
click at [128, 122] on div "Car_And_Fuel_Benefits.js" at bounding box center [127, 117] width 114 height 11
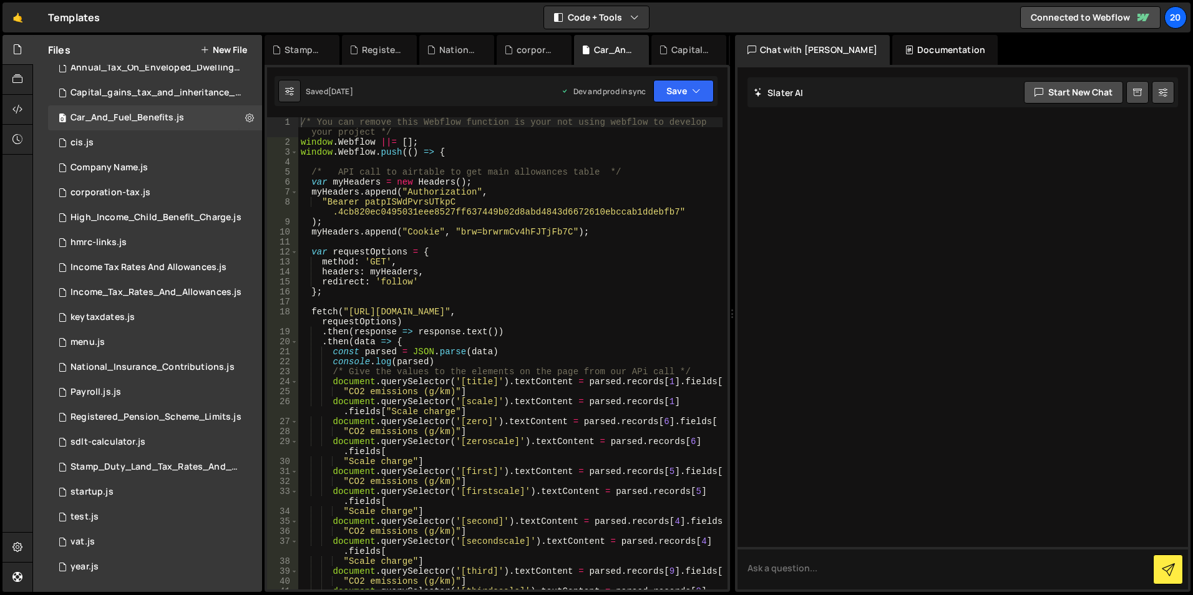
click at [563, 266] on div "/* You can remove this Webflow function is your not using webflow to develop yo…" at bounding box center [510, 373] width 424 height 512
type textarea "})"
